Goal: Transaction & Acquisition: Purchase product/service

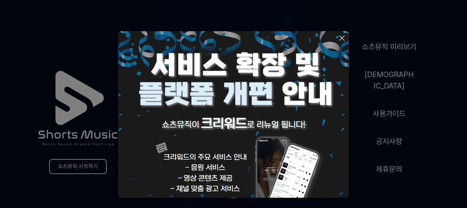
click at [340, 36] on icon at bounding box center [342, 38] width 5 height 5
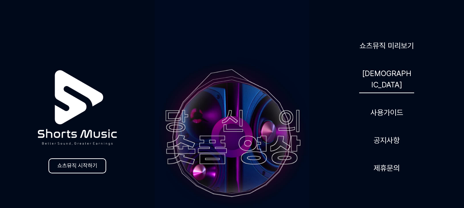
click at [391, 77] on link "[DEMOGRAPHIC_DATA]" at bounding box center [386, 79] width 55 height 28
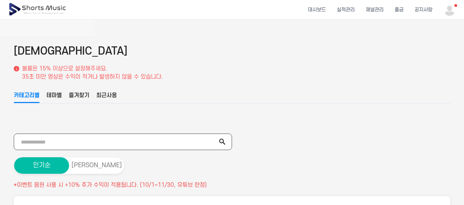
click at [68, 143] on input "text" at bounding box center [123, 142] width 218 height 16
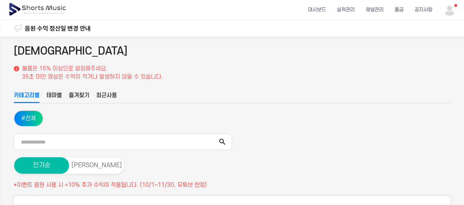
drag, startPoint x: 209, startPoint y: 58, endPoint x: 212, endPoint y: 55, distance: 4.2
